Goal: Transaction & Acquisition: Purchase product/service

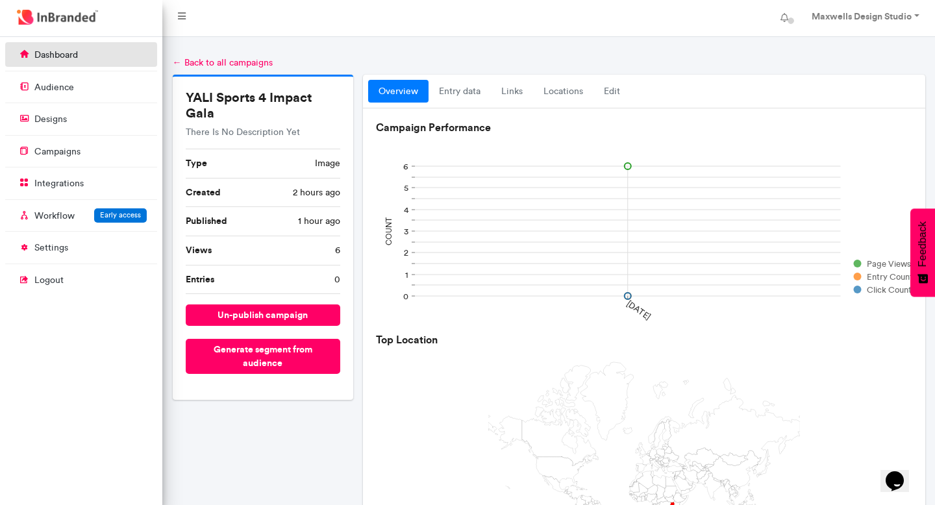
click at [60, 56] on p "dashboard" at bounding box center [55, 55] width 43 height 13
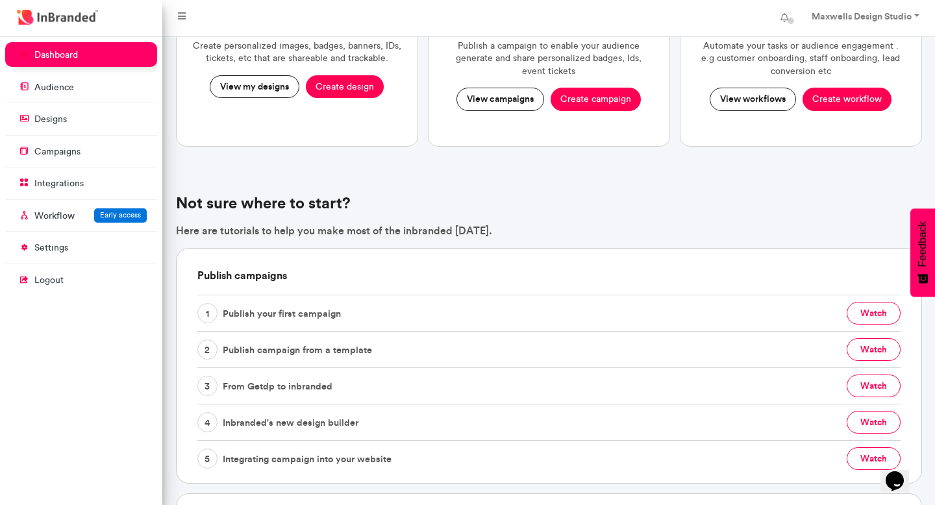
scroll to position [173, 0]
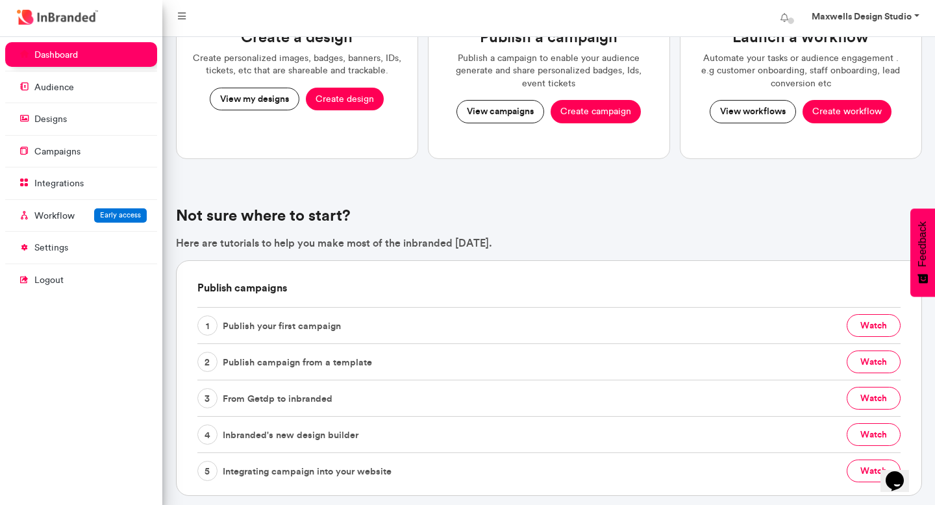
click at [909, 12] on strong "Maxwells Design Studio" at bounding box center [861, 16] width 100 height 12
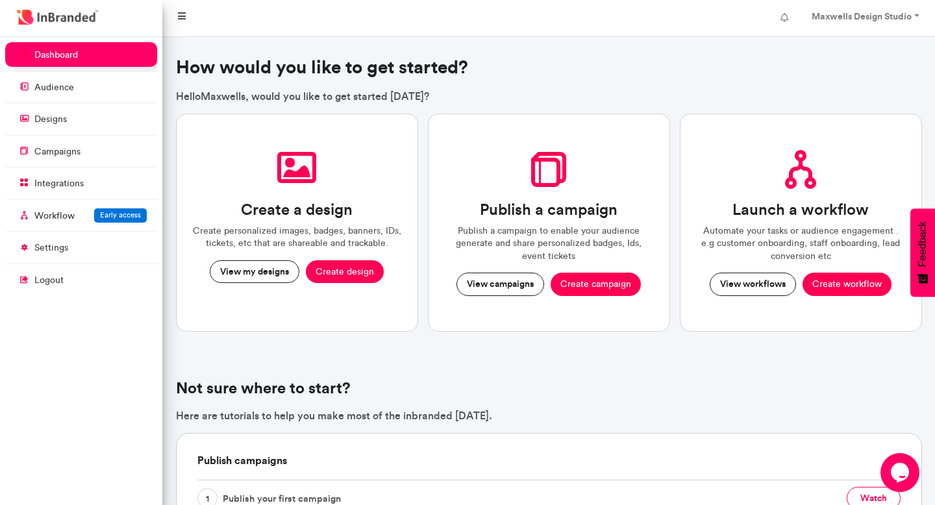
click at [180, 14] on icon at bounding box center [182, 16] width 8 height 9
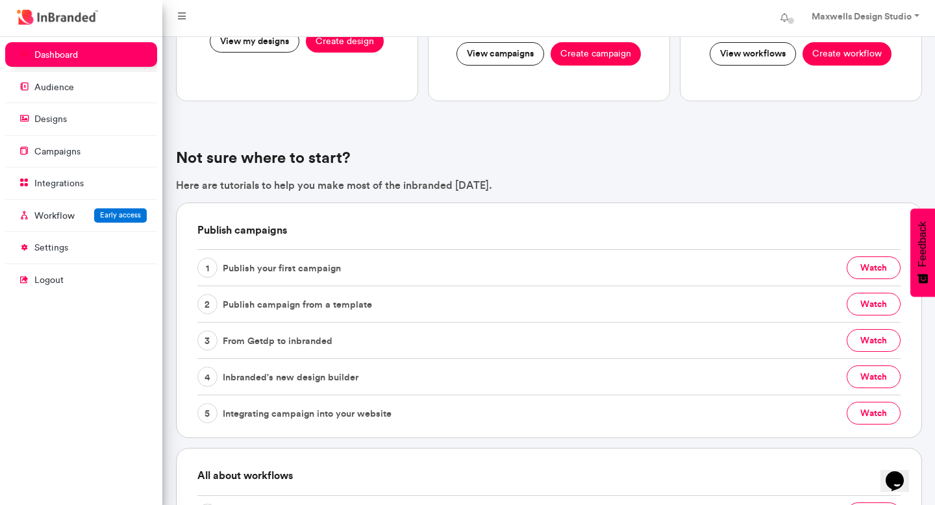
scroll to position [229, 0]
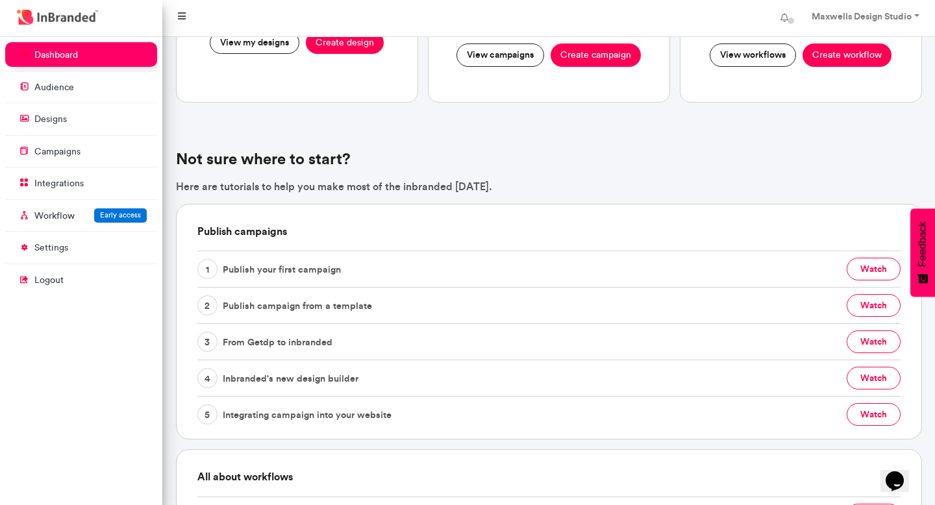
click at [182, 12] on icon at bounding box center [182, 16] width 8 height 9
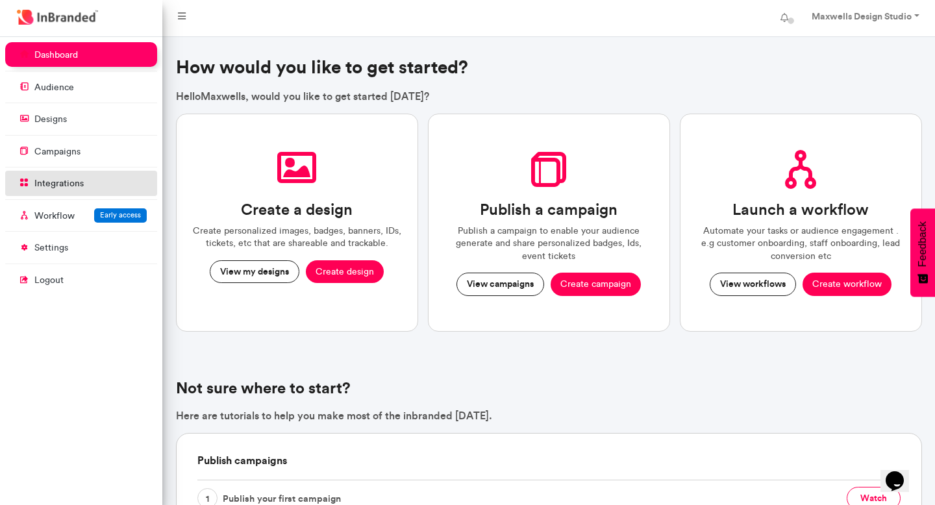
click at [45, 183] on p "integrations" at bounding box center [58, 183] width 49 height 13
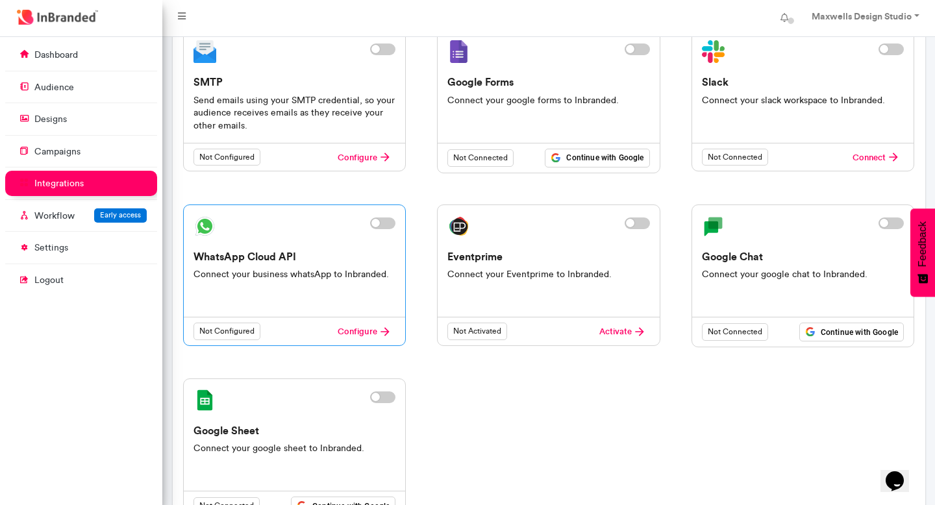
scroll to position [159, 0]
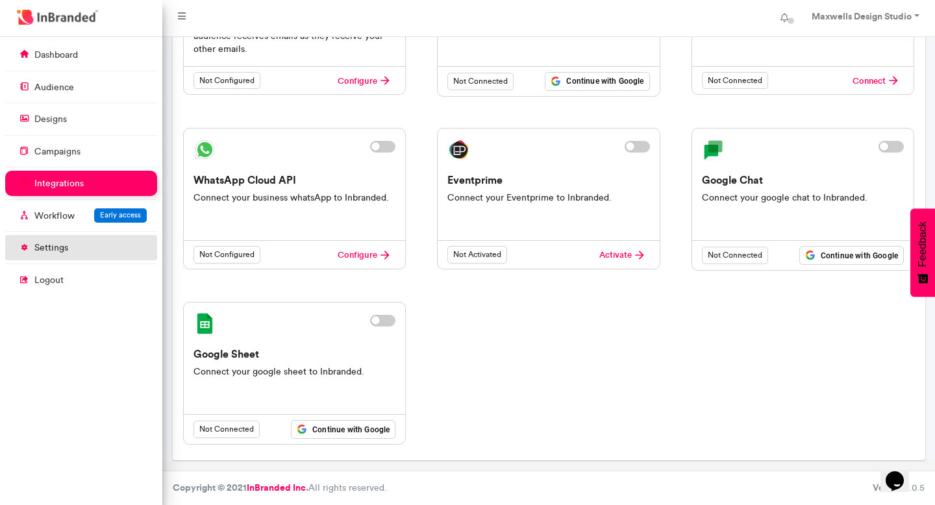
click at [79, 247] on link "settings" at bounding box center [81, 247] width 152 height 25
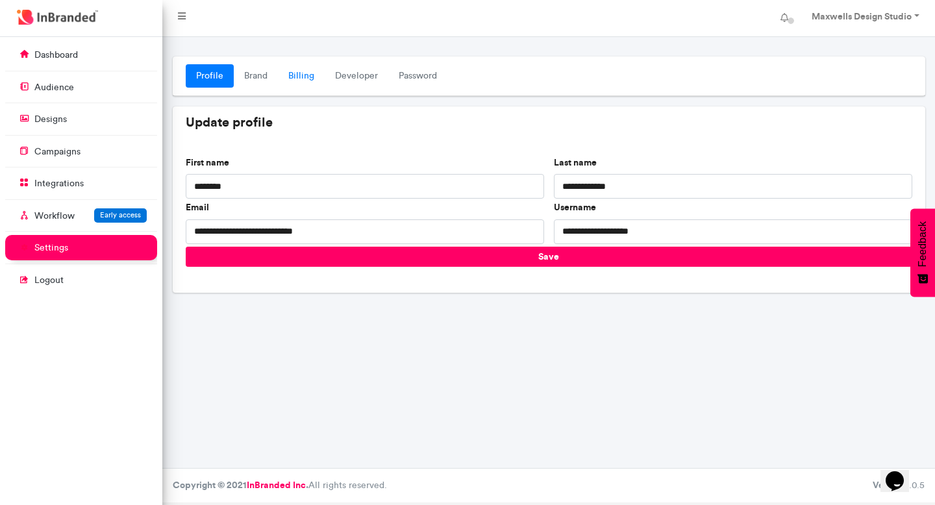
click at [297, 73] on link "Billing" at bounding box center [301, 75] width 47 height 23
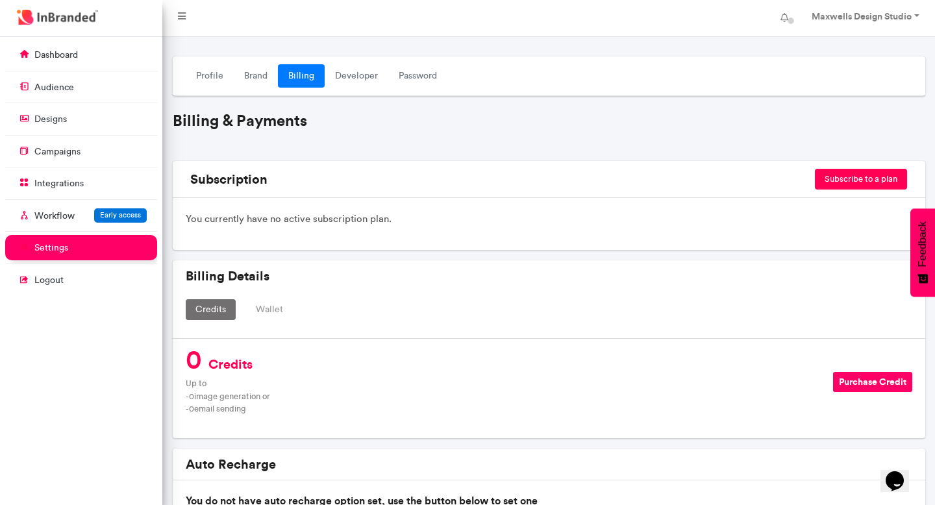
click at [851, 382] on button "Purchase Credit" at bounding box center [872, 382] width 79 height 20
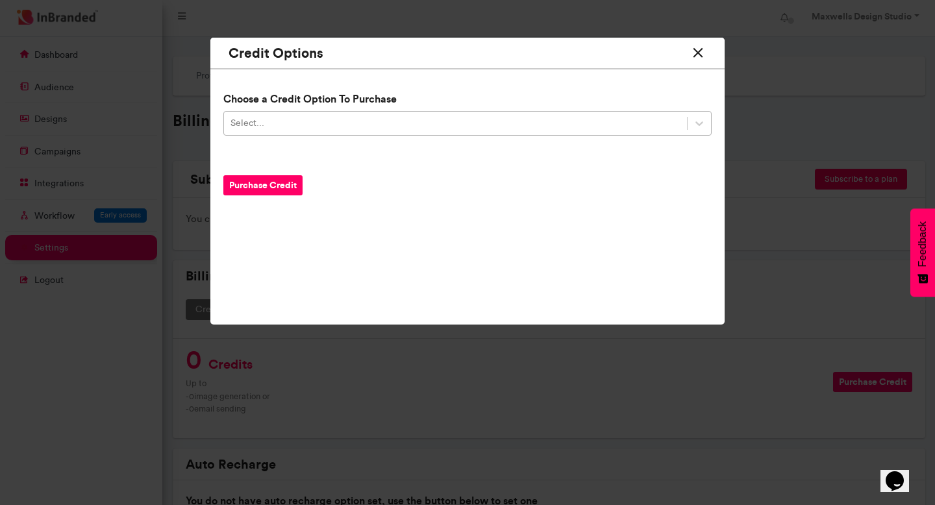
click at [293, 123] on div "Select..." at bounding box center [455, 123] width 463 height 21
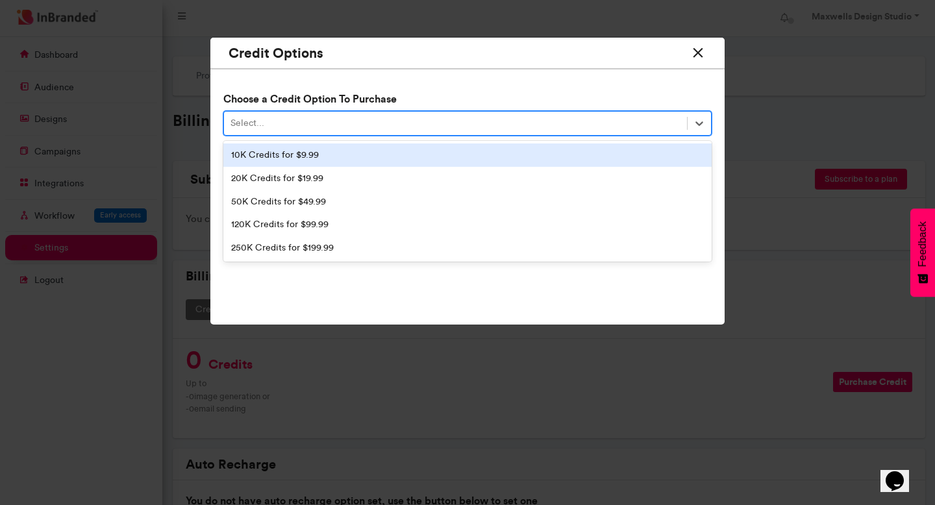
click at [289, 156] on div "10K Credits for $9.99" at bounding box center [467, 154] width 488 height 23
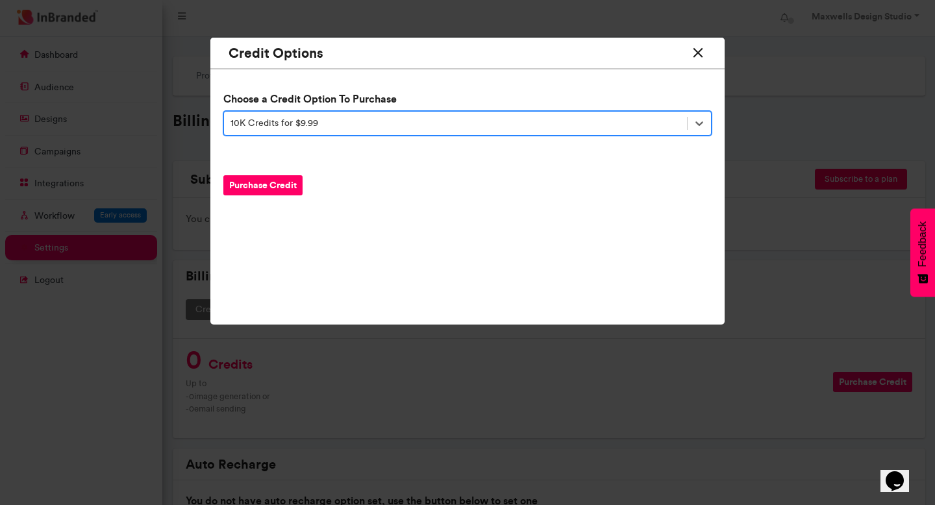
click at [270, 182] on button "Purchase Credit" at bounding box center [262, 185] width 79 height 20
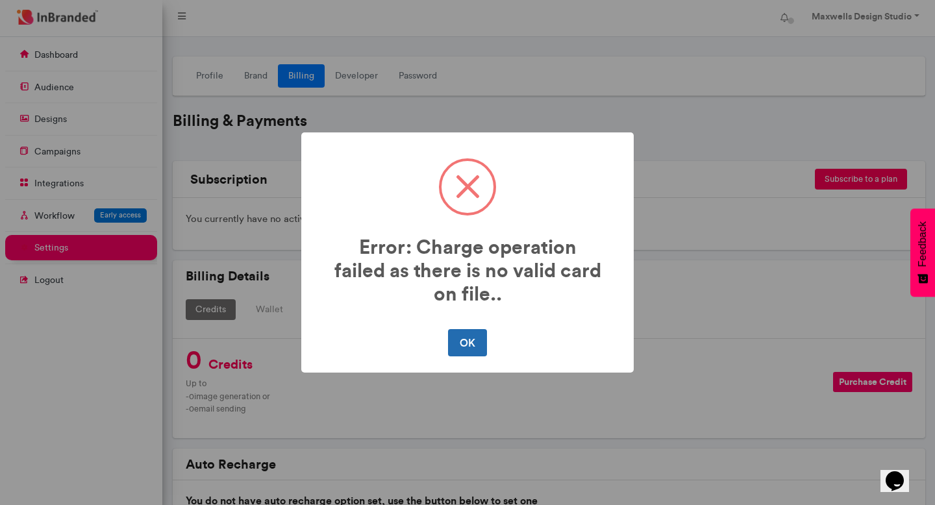
click at [467, 344] on button "OK" at bounding box center [467, 342] width 38 height 27
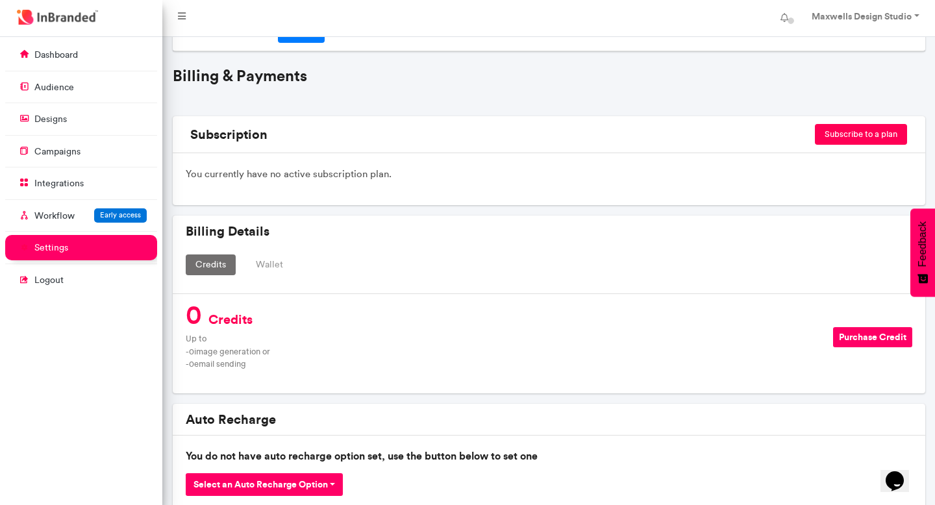
scroll to position [93, 0]
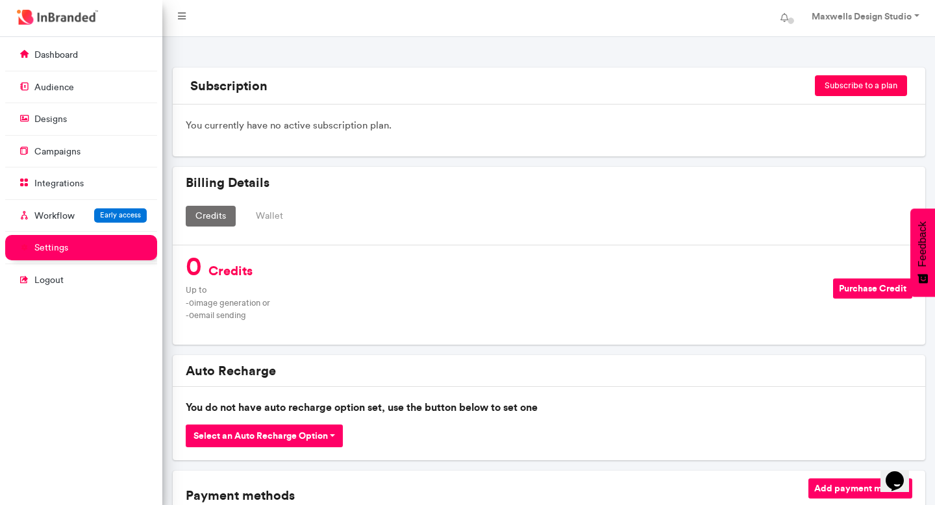
click at [257, 204] on div "Billing Details Credits Wallet" at bounding box center [549, 206] width 752 height 79
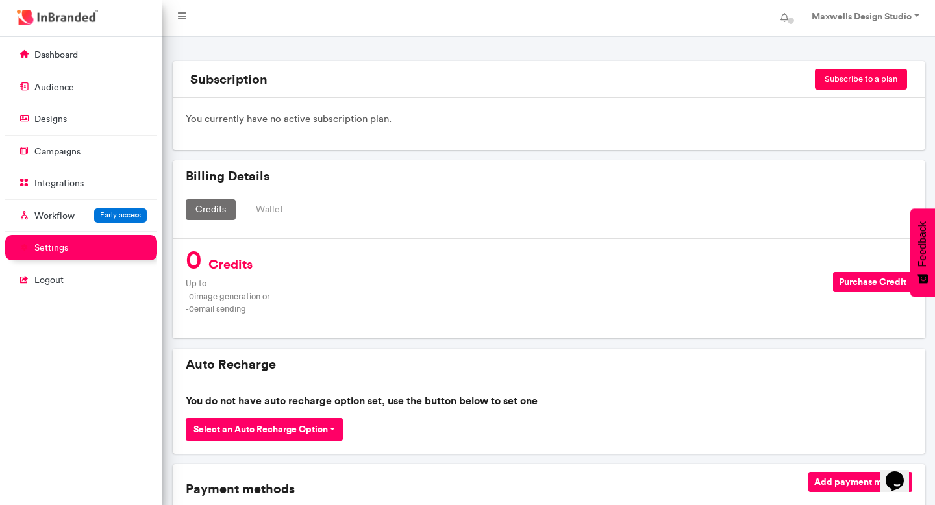
scroll to position [106, 0]
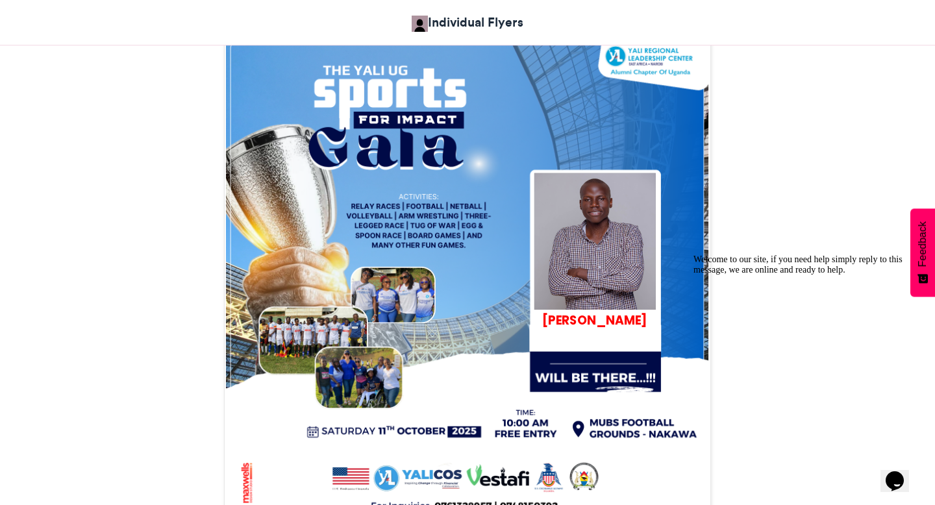
scroll to position [373, 0]
